Goal: Information Seeking & Learning: Learn about a topic

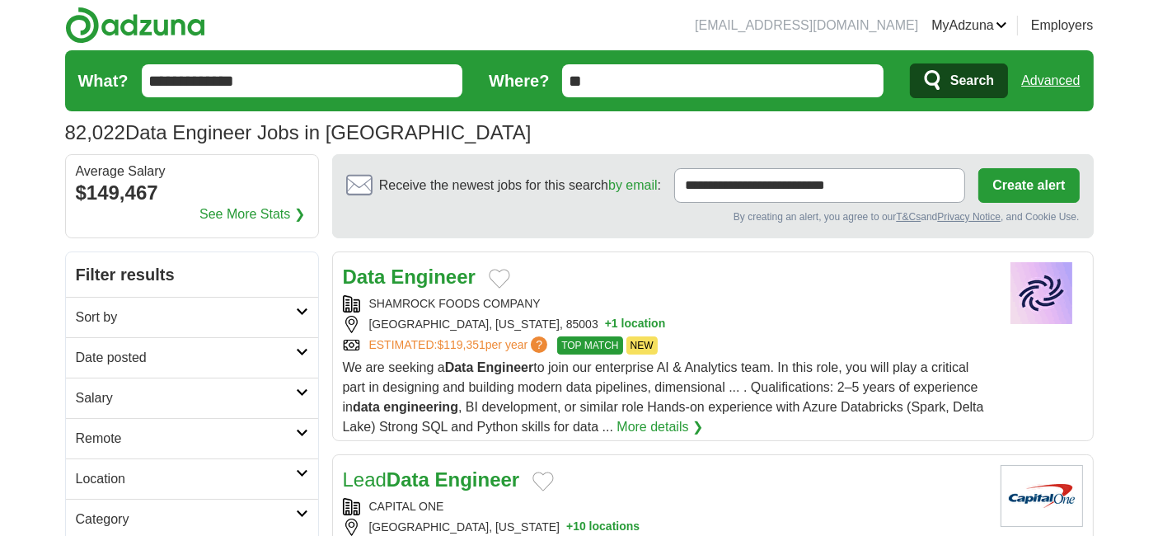
click at [156, 434] on h2 "Remote" at bounding box center [186, 438] width 220 height 20
click at [116, 471] on link "Remote jobs" at bounding box center [113, 477] width 74 height 14
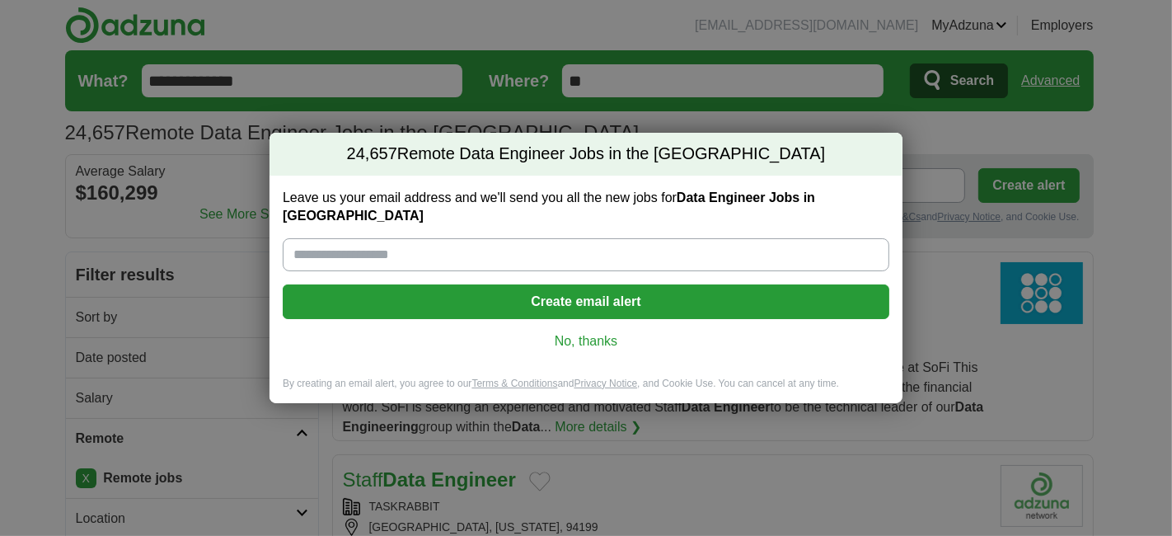
click at [591, 333] on link "No, thanks" at bounding box center [586, 341] width 580 height 18
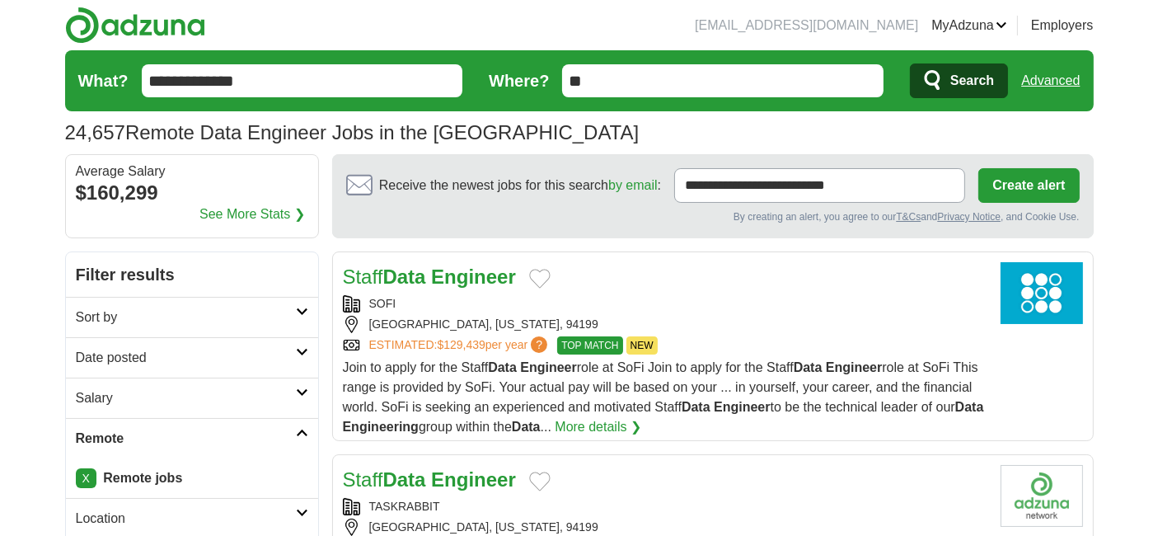
click at [176, 351] on h2 "Date posted" at bounding box center [186, 358] width 220 height 20
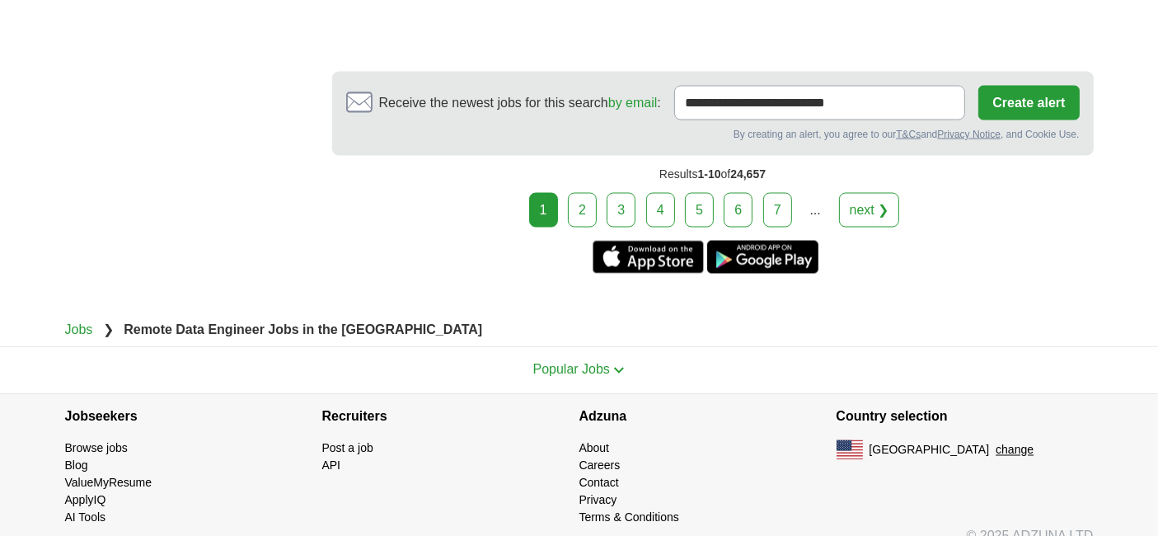
scroll to position [2802, 0]
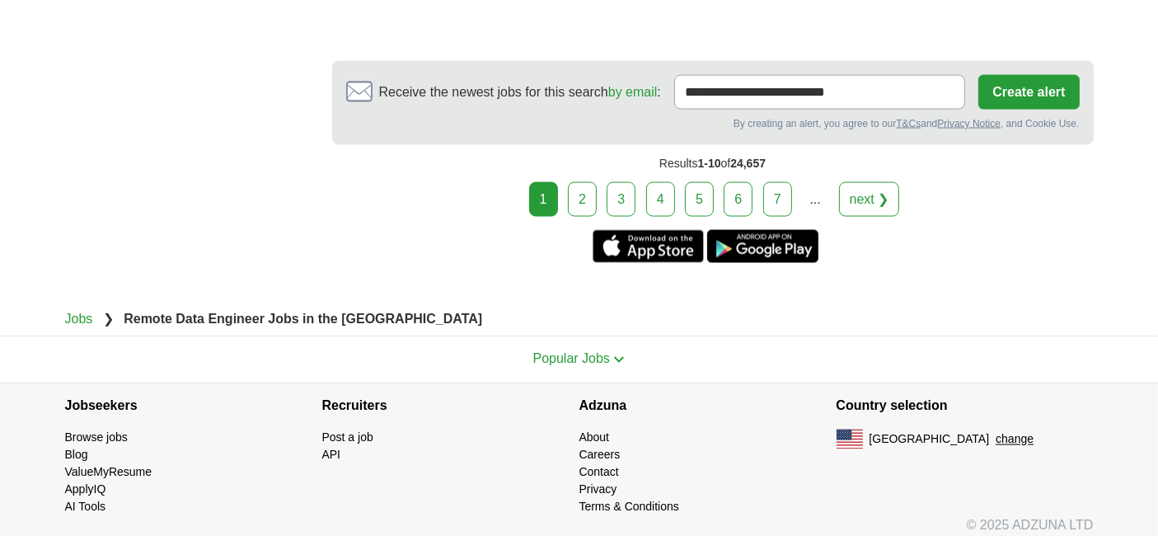
click at [585, 191] on link "2" at bounding box center [582, 199] width 29 height 35
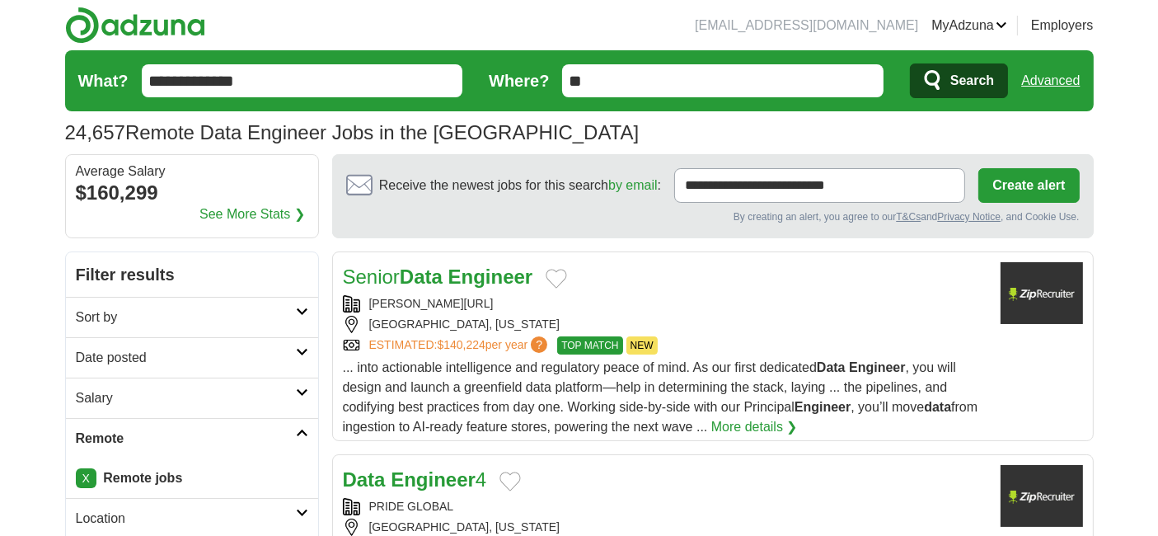
click at [160, 353] on h2 "Date posted" at bounding box center [186, 358] width 220 height 20
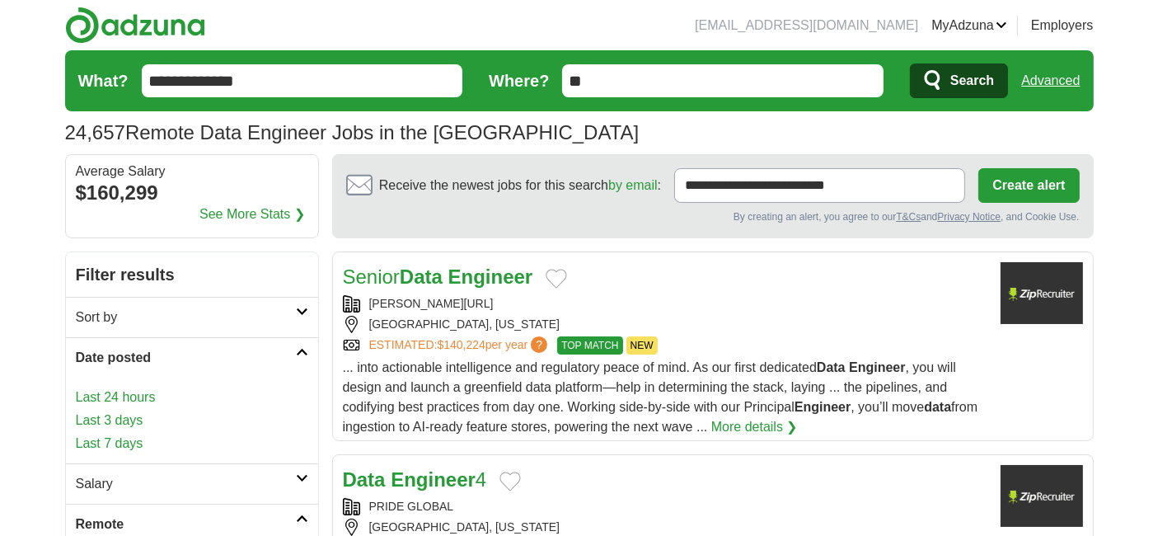
click at [126, 396] on link "Last 24 hours" at bounding box center [192, 397] width 232 height 20
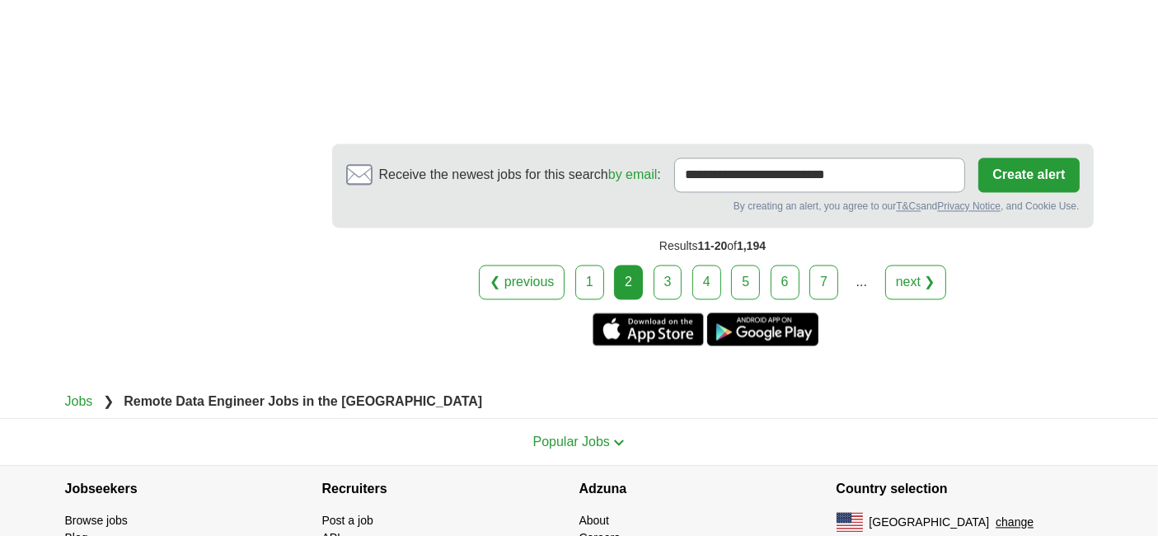
scroll to position [3169, 0]
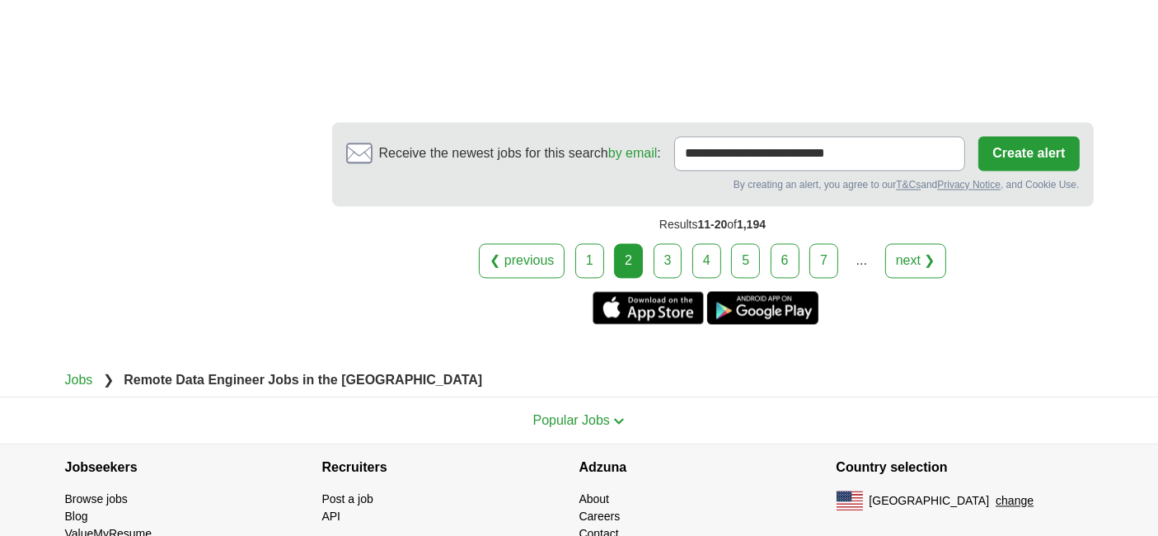
click at [668, 206] on div "Results 11-20 of 1,194" at bounding box center [712, 224] width 761 height 37
click at [668, 243] on link "3" at bounding box center [667, 260] width 29 height 35
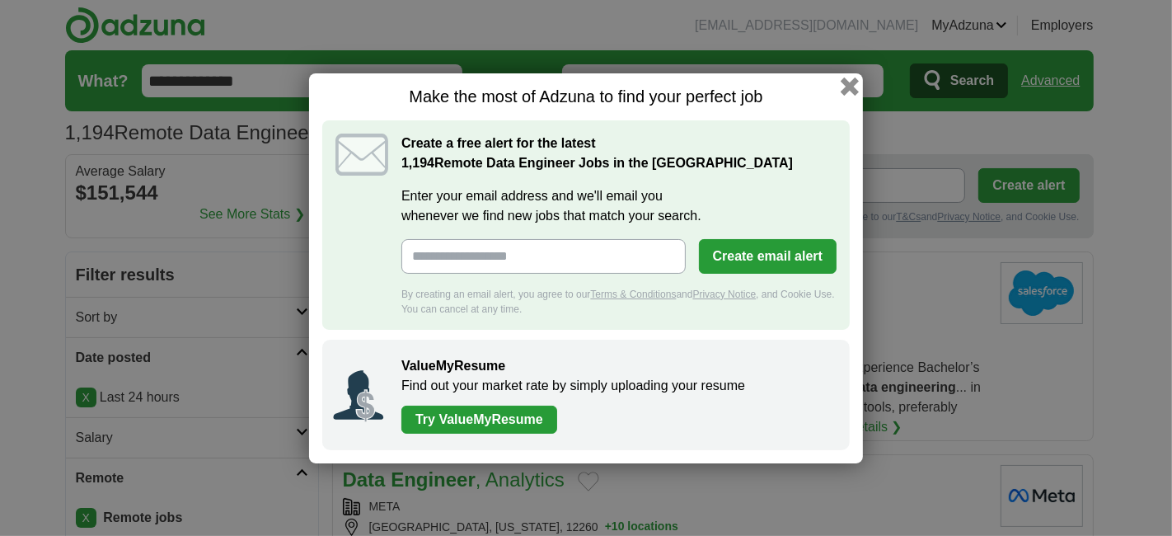
click at [850, 84] on button "button" at bounding box center [849, 86] width 18 height 18
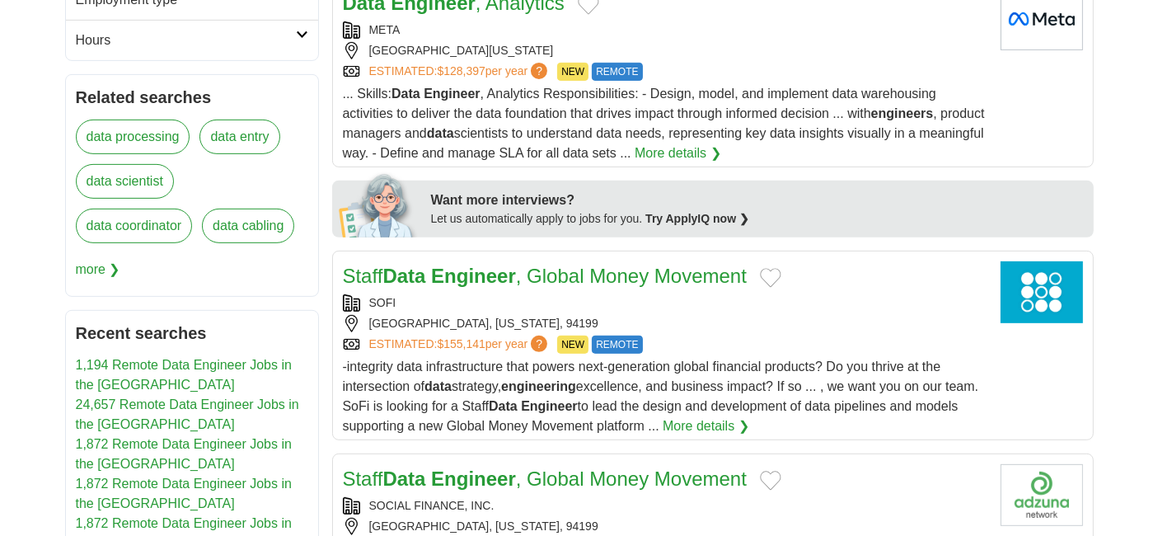
scroll to position [681, 0]
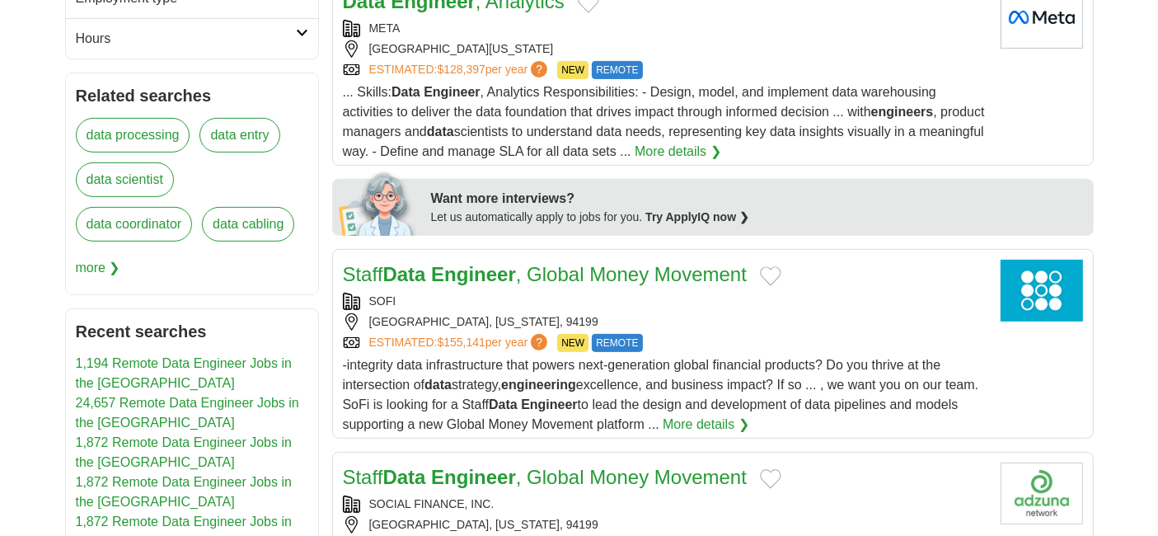
drag, startPoint x: 436, startPoint y: 283, endPoint x: 429, endPoint y: 267, distance: 17.0
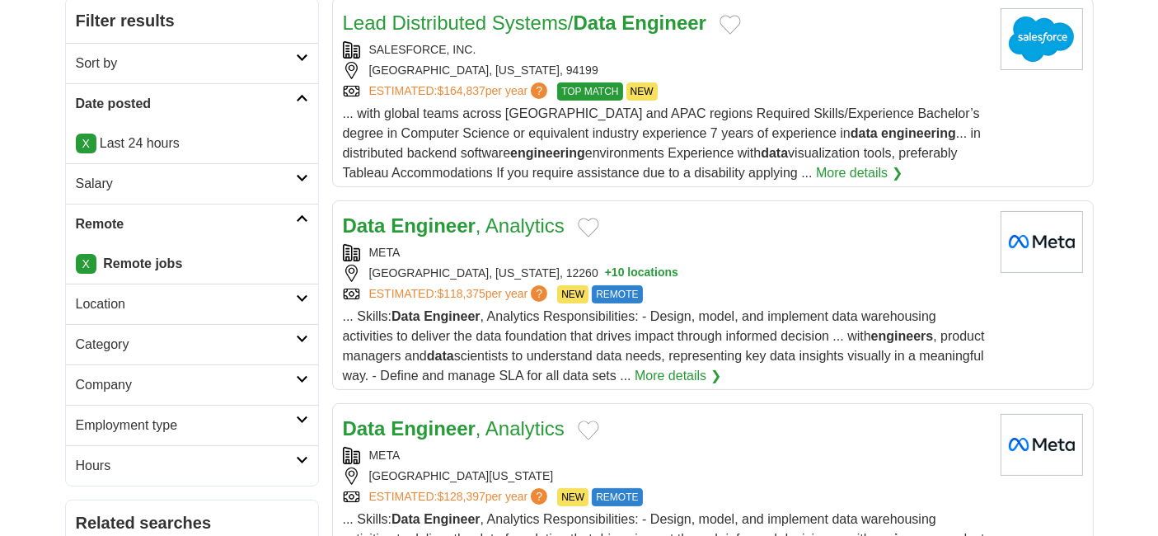
scroll to position [0, 0]
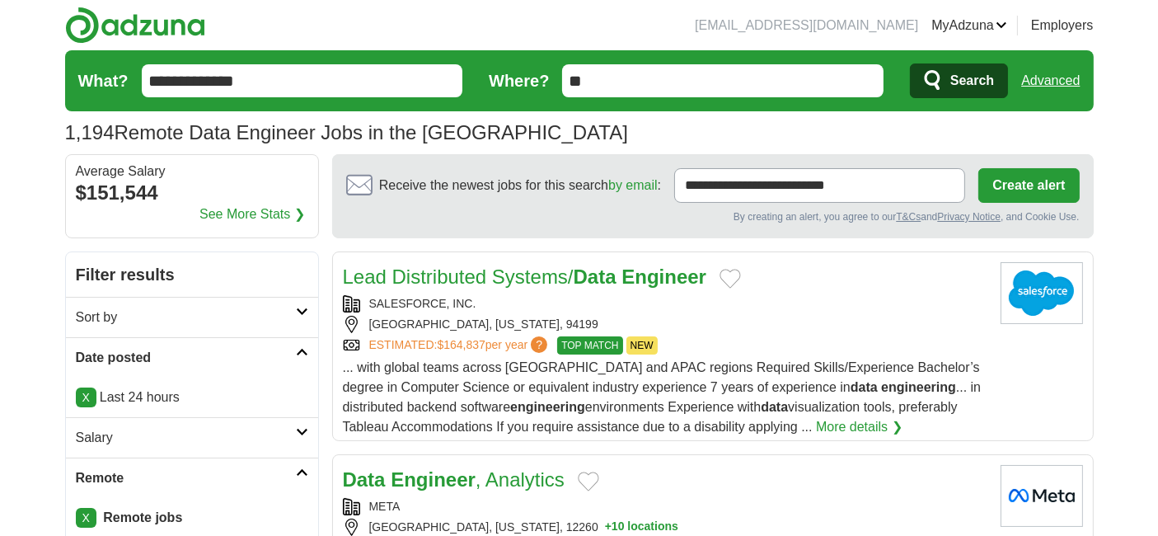
click at [151, 80] on input "**********" at bounding box center [302, 80] width 321 height 33
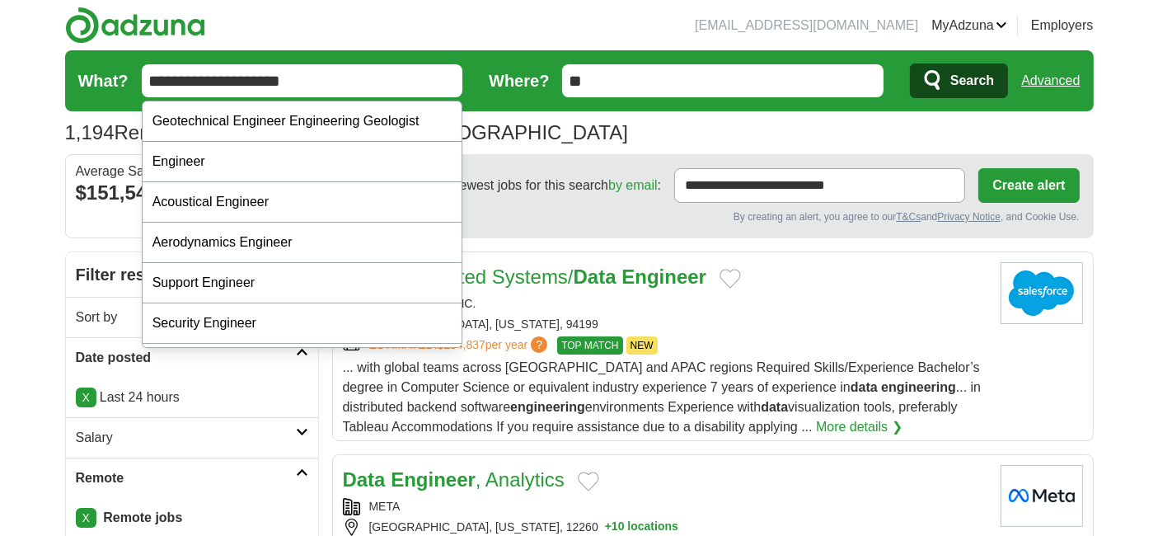
type input "**********"
click at [953, 87] on span "Search" at bounding box center [972, 80] width 44 height 33
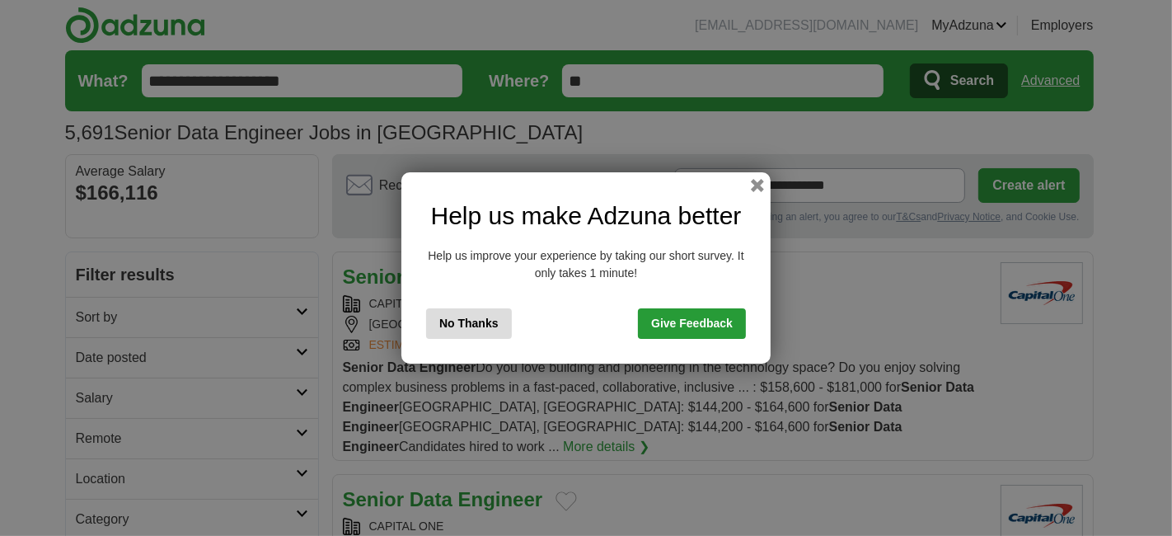
click at [760, 180] on button "button" at bounding box center [757, 185] width 13 height 13
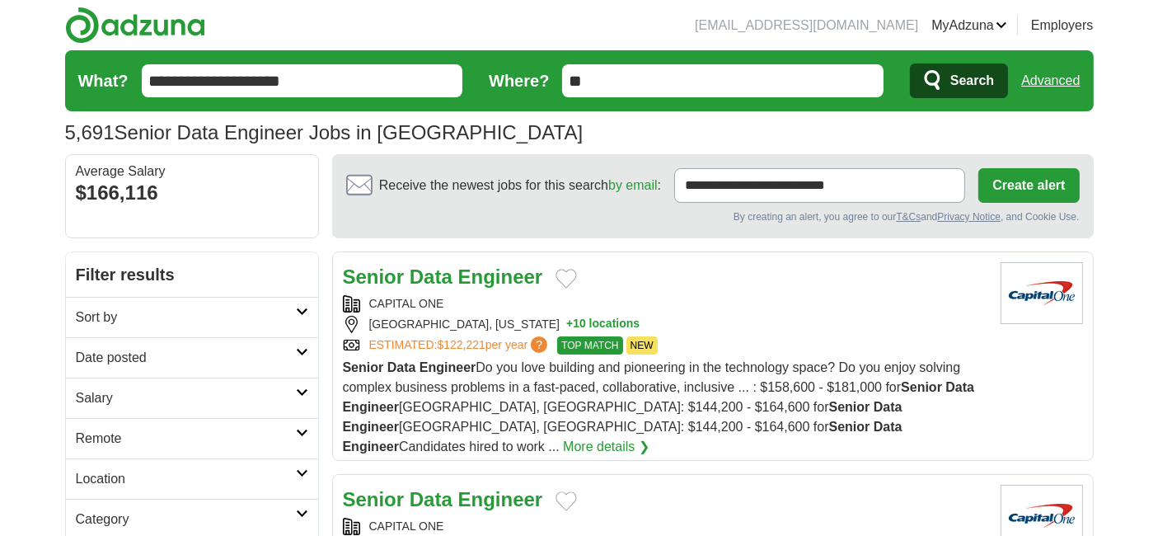
click at [152, 441] on h2 "Remote" at bounding box center [186, 438] width 220 height 20
click at [98, 475] on link "Remote jobs" at bounding box center [113, 477] width 74 height 14
click at [186, 361] on h2 "Date posted" at bounding box center [186, 358] width 220 height 20
click at [112, 399] on link "Last 24 hours" at bounding box center [192, 397] width 232 height 20
click at [146, 432] on h2 "Remote" at bounding box center [186, 438] width 220 height 20
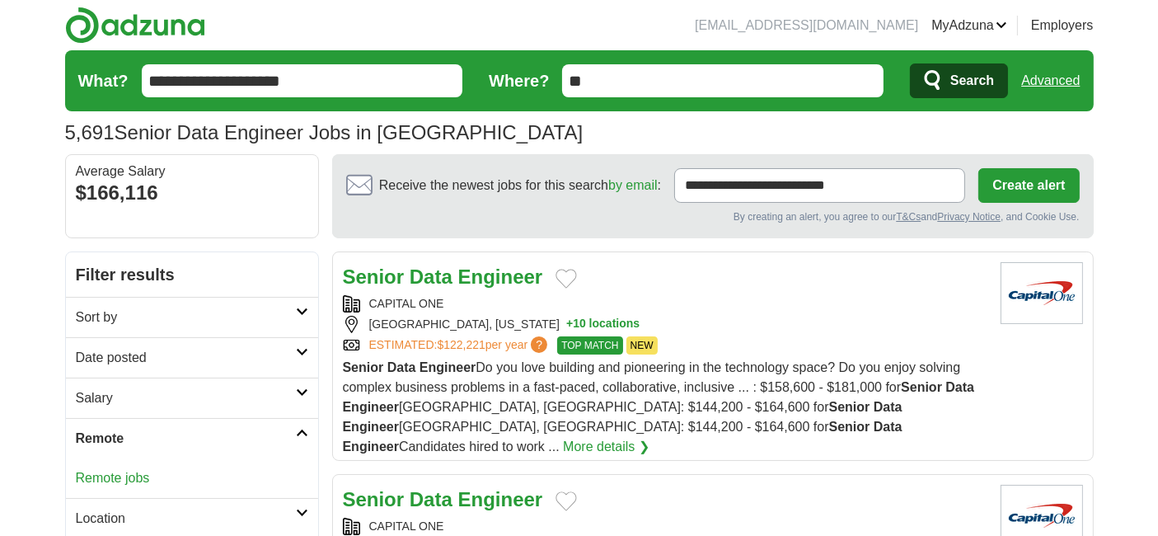
click at [101, 473] on link "Remote jobs" at bounding box center [113, 477] width 74 height 14
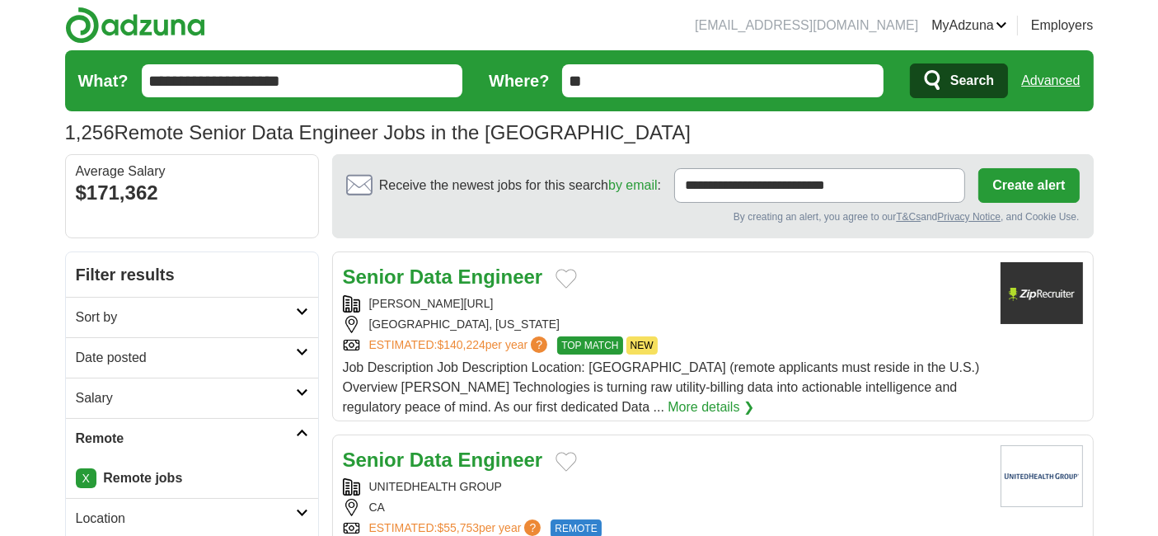
click at [255, 358] on h2 "Date posted" at bounding box center [186, 358] width 220 height 20
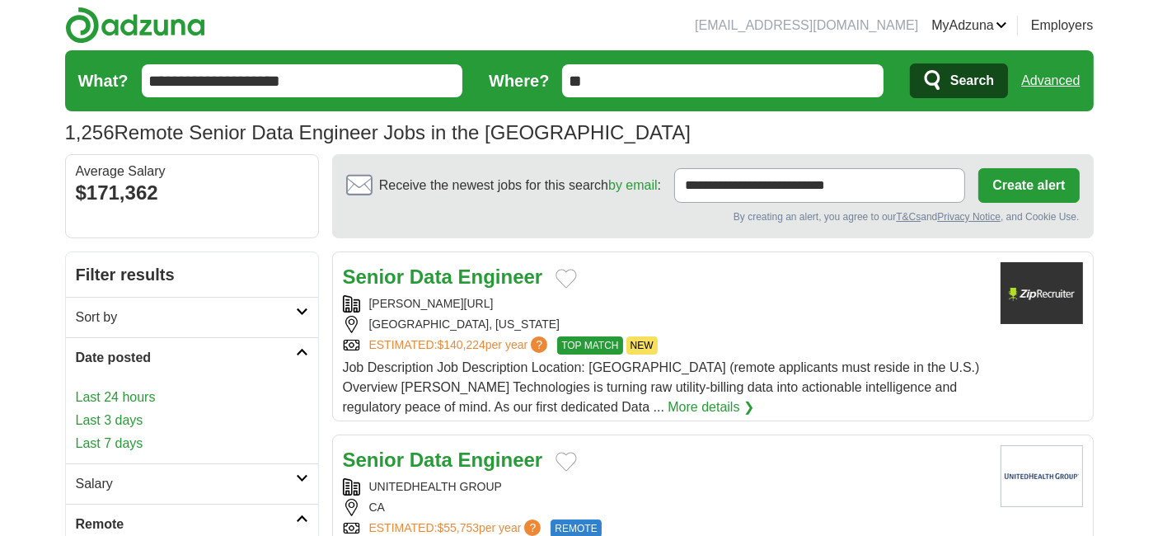
click at [129, 399] on link "Last 24 hours" at bounding box center [192, 397] width 232 height 20
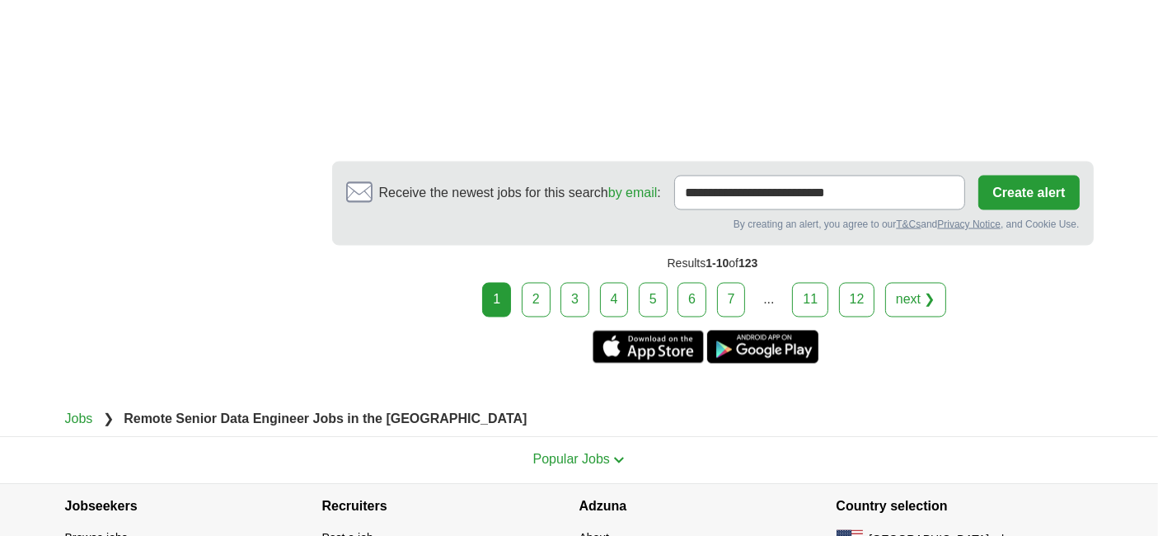
scroll to position [2898, 0]
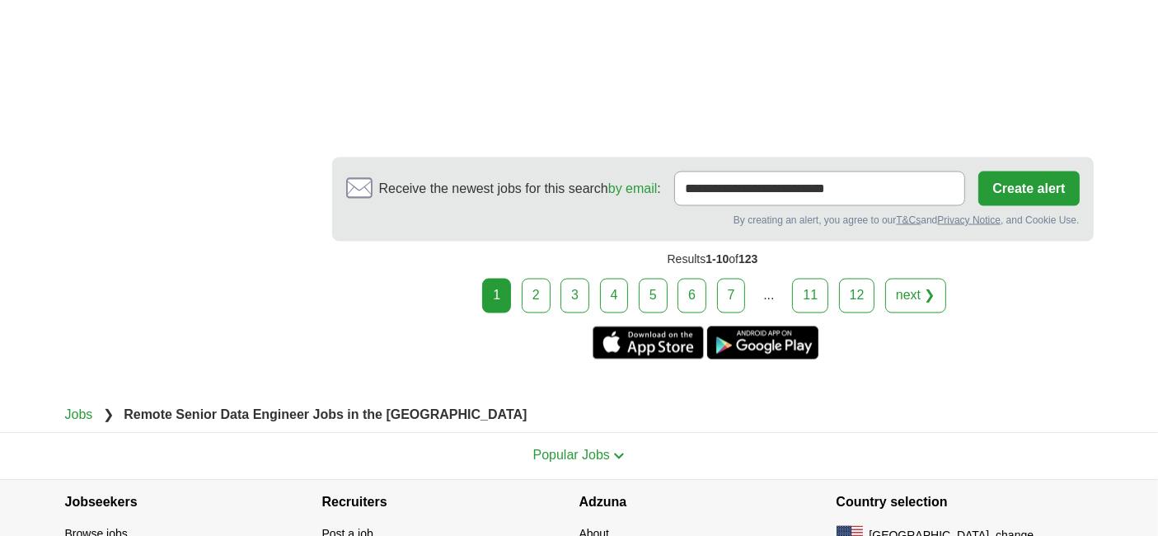
click at [536, 279] on link "2" at bounding box center [536, 296] width 29 height 35
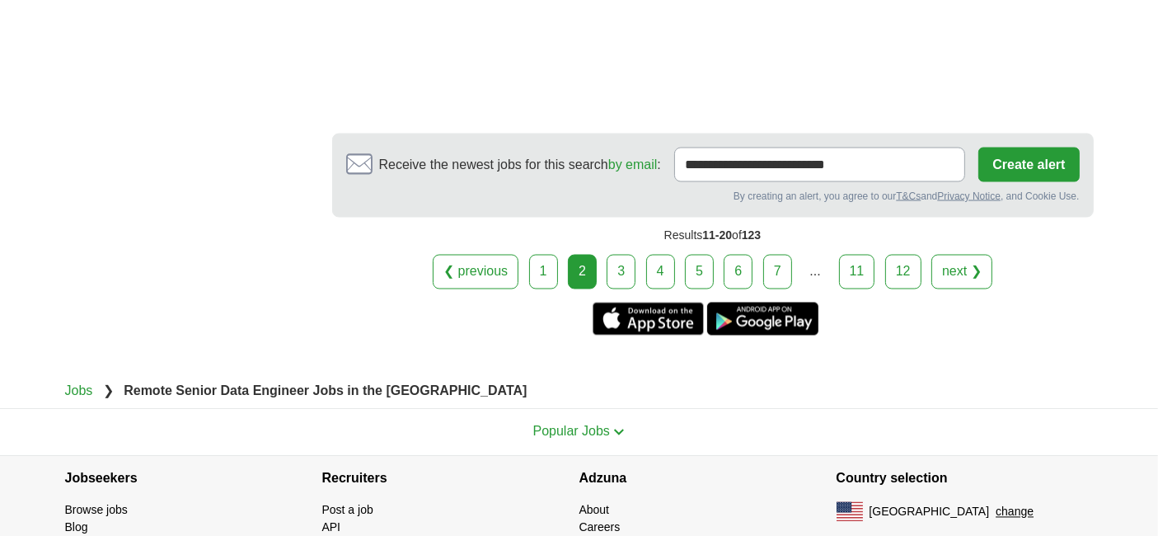
scroll to position [2989, 0]
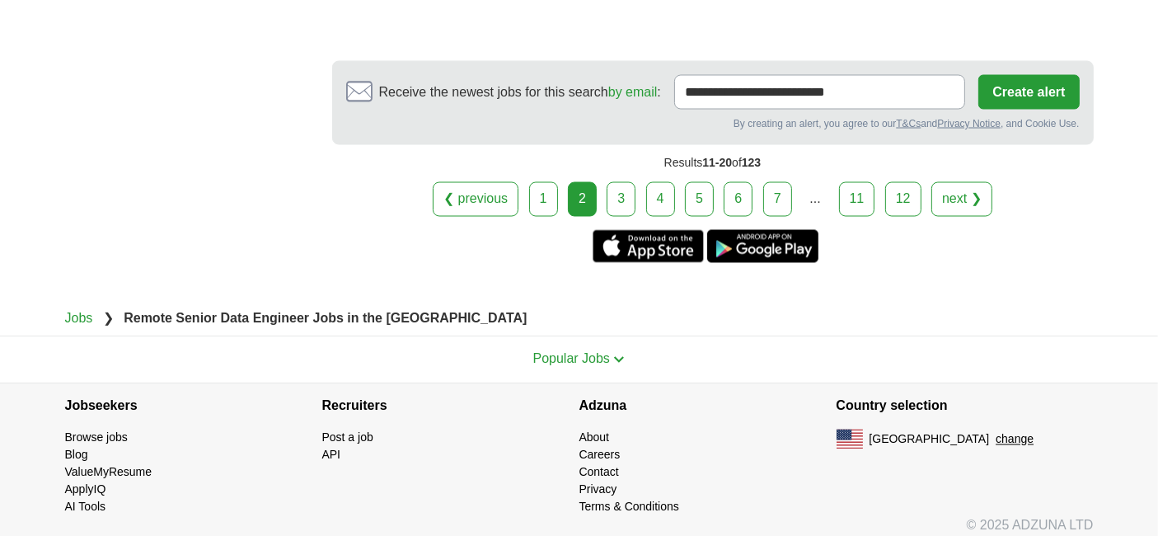
click at [625, 185] on link "3" at bounding box center [620, 199] width 29 height 35
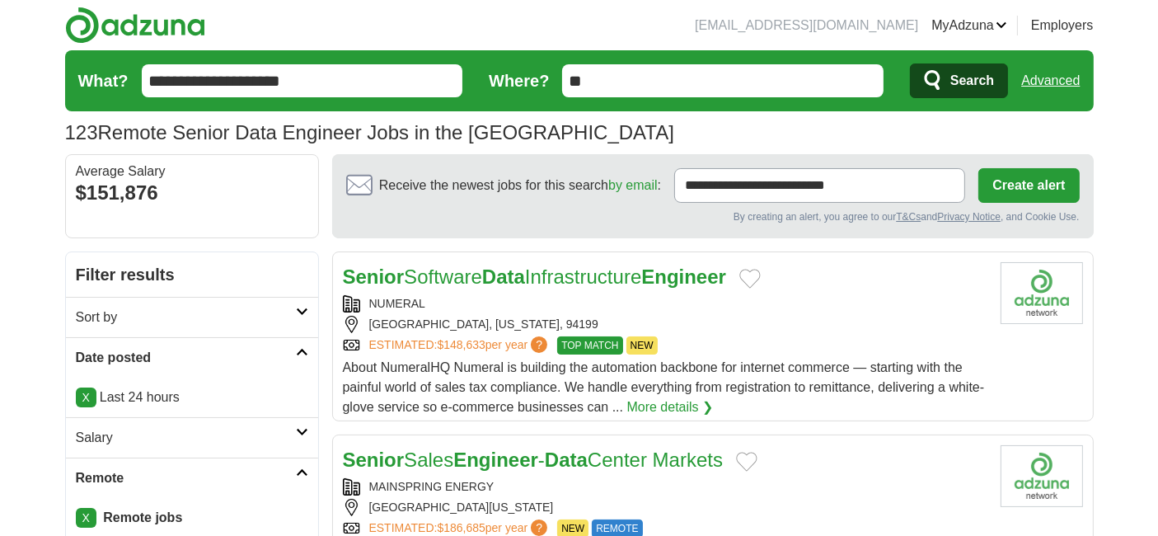
click at [223, 77] on input "**********" at bounding box center [302, 80] width 321 height 33
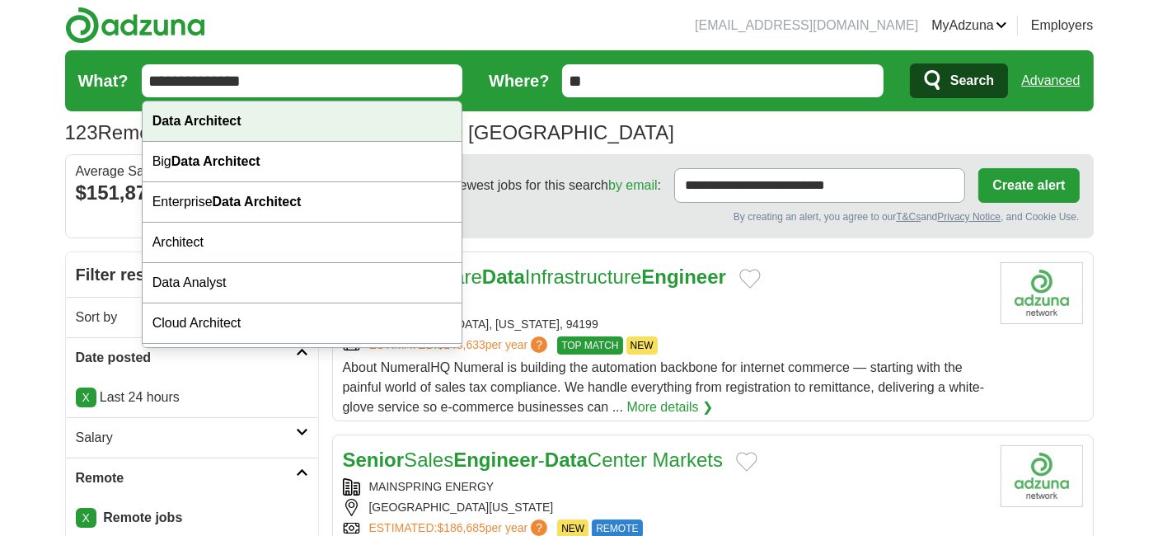
type input "**********"
click at [222, 119] on strong "Data Architect" at bounding box center [196, 121] width 89 height 14
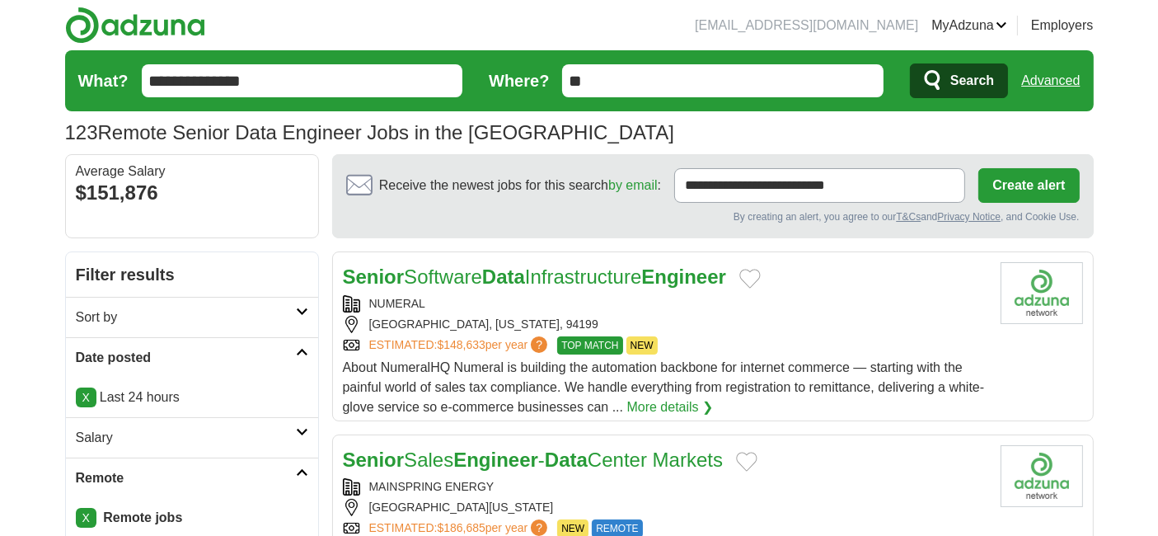
click at [968, 82] on span "Search" at bounding box center [972, 80] width 44 height 33
click at [935, 87] on icon "submit" at bounding box center [934, 80] width 20 height 23
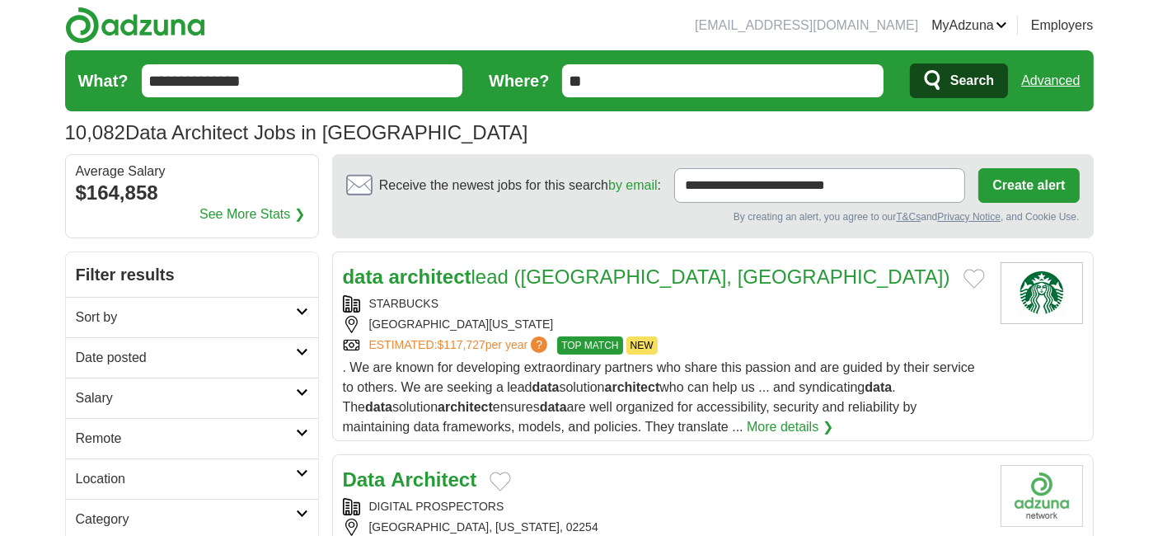
click at [185, 453] on link "Remote" at bounding box center [192, 438] width 252 height 40
click at [119, 480] on link "Remote jobs" at bounding box center [113, 477] width 74 height 14
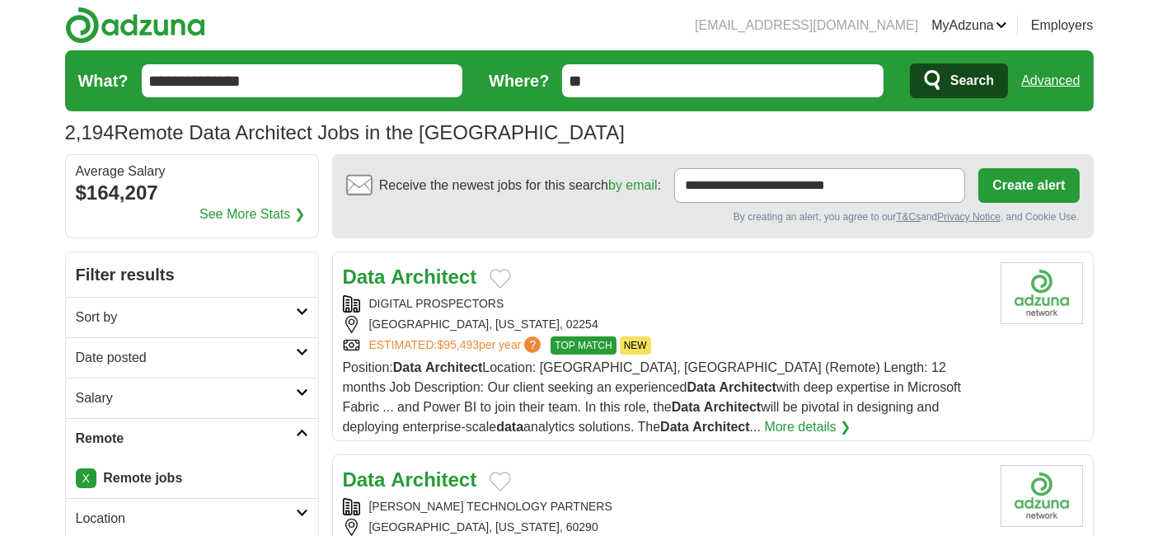
click at [148, 363] on h2 "Date posted" at bounding box center [186, 358] width 220 height 20
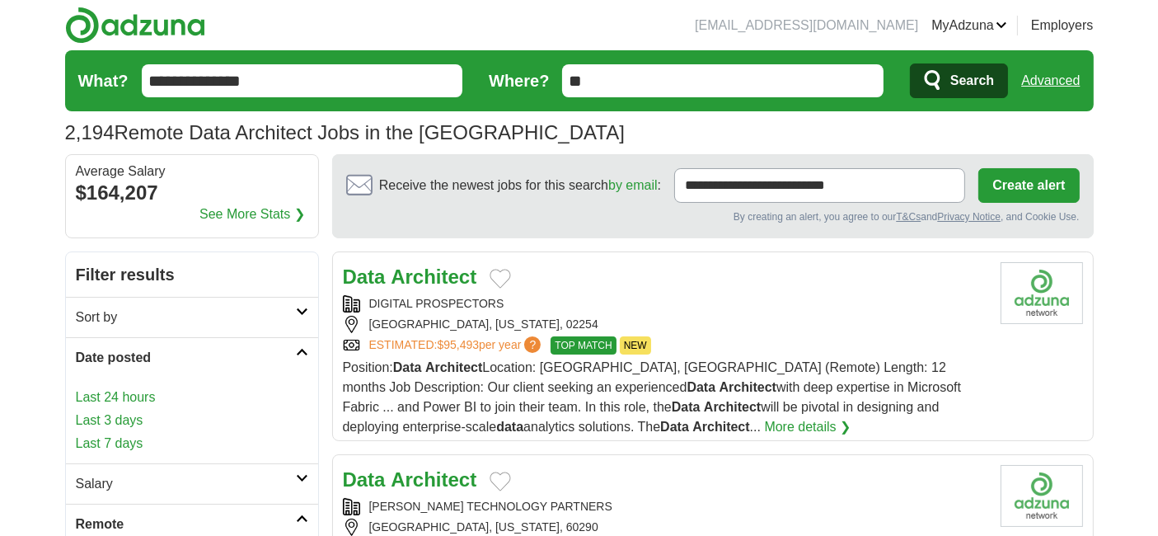
click at [118, 391] on link "Last 24 hours" at bounding box center [192, 397] width 232 height 20
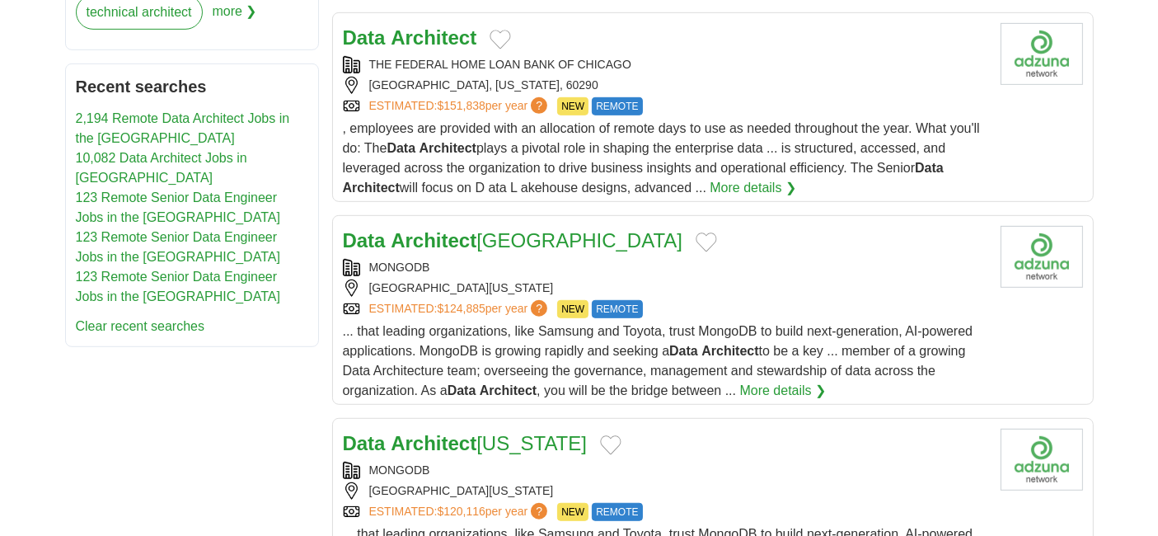
scroll to position [946, 0]
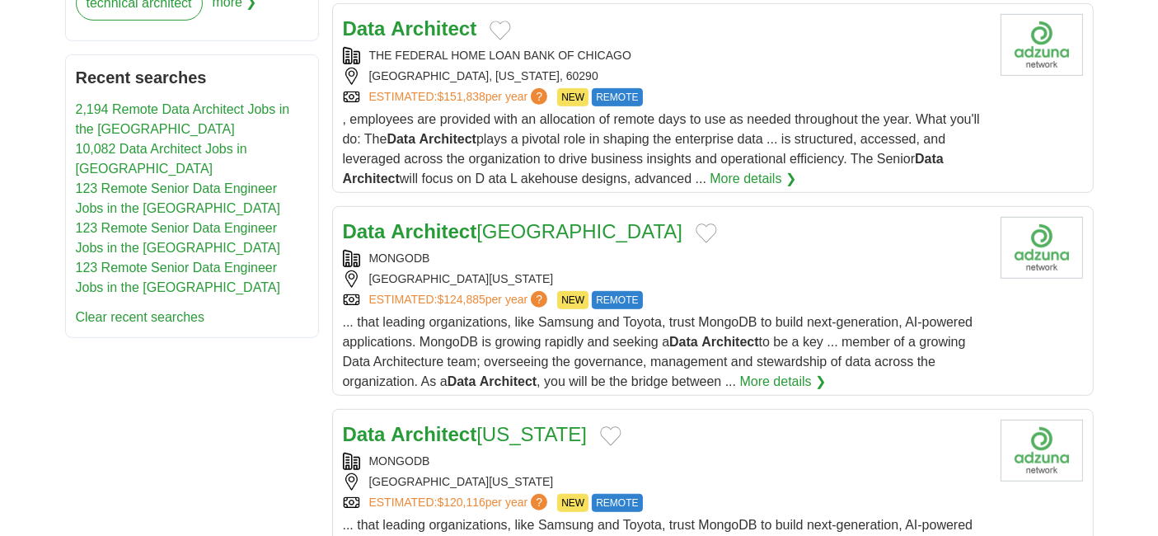
drag, startPoint x: 426, startPoint y: 168, endPoint x: 235, endPoint y: 365, distance: 274.5
click at [235, 365] on div "**********" at bounding box center [579, 511] width 1028 height 2413
drag, startPoint x: 437, startPoint y: 201, endPoint x: 226, endPoint y: 453, distance: 328.7
click at [226, 453] on div "**********" at bounding box center [579, 511] width 1028 height 2413
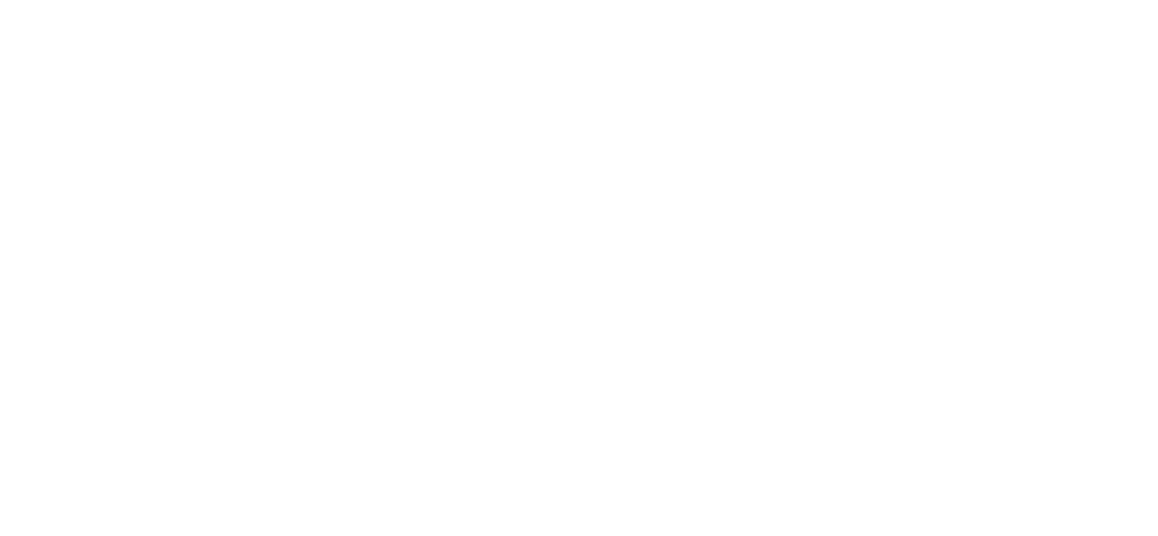
scroll to position [2975, 0]
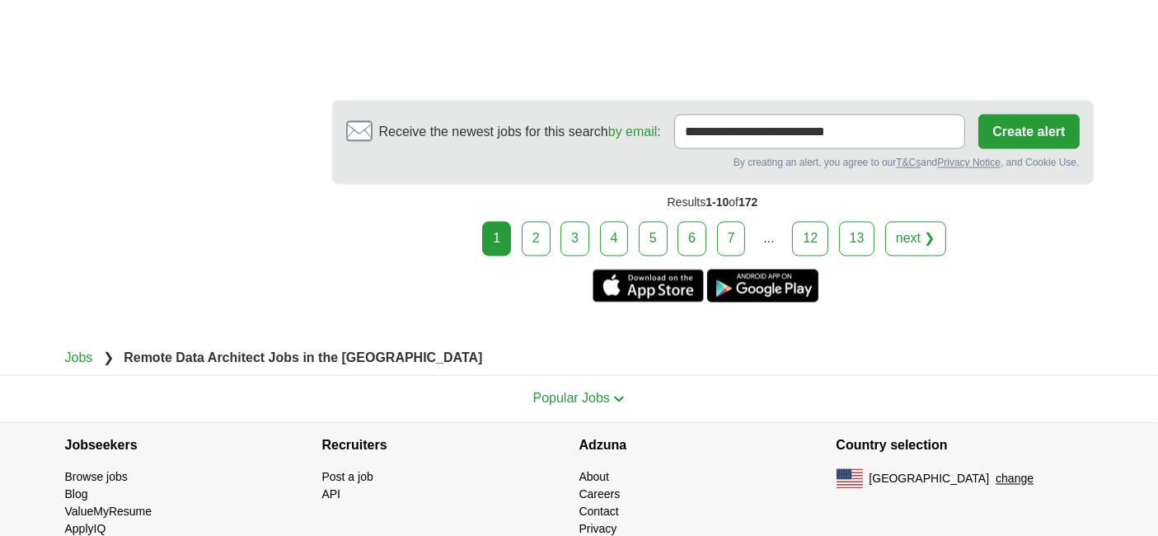
click at [542, 222] on link "2" at bounding box center [536, 239] width 29 height 35
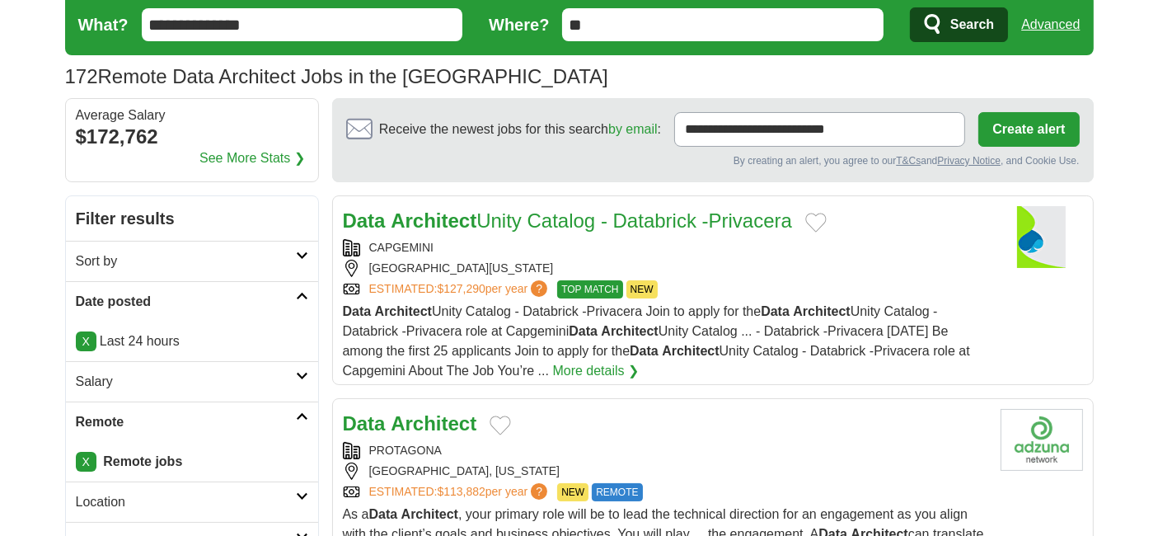
scroll to position [71, 0]
